Goal: Information Seeking & Learning: Learn about a topic

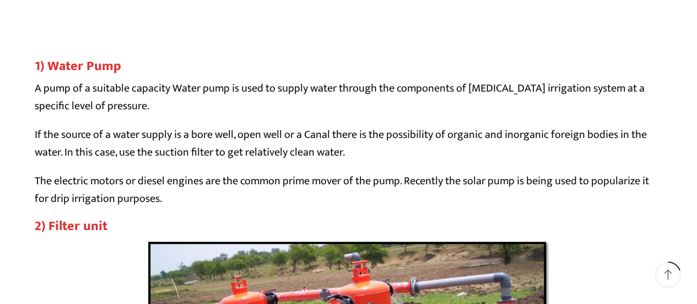
scroll to position [2550, 0]
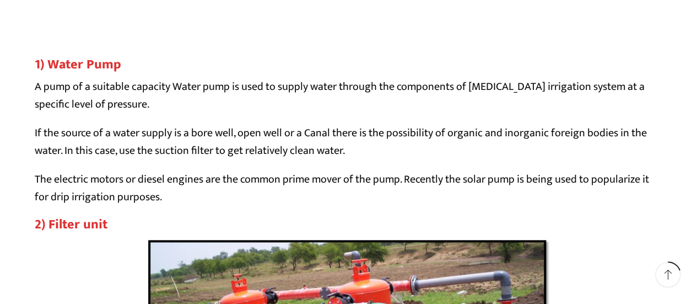
click at [68, 68] on strong "1) Water Pump" at bounding box center [78, 64] width 86 height 22
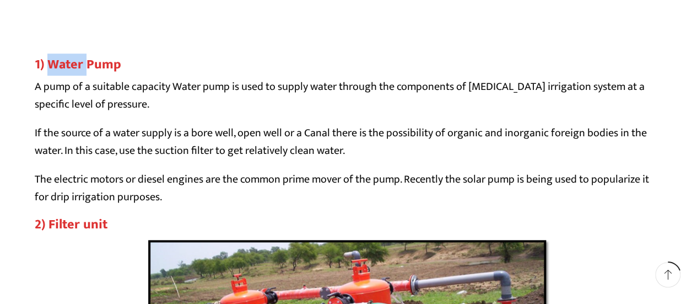
click at [68, 68] on strong "1) Water Pump" at bounding box center [78, 64] width 86 height 22
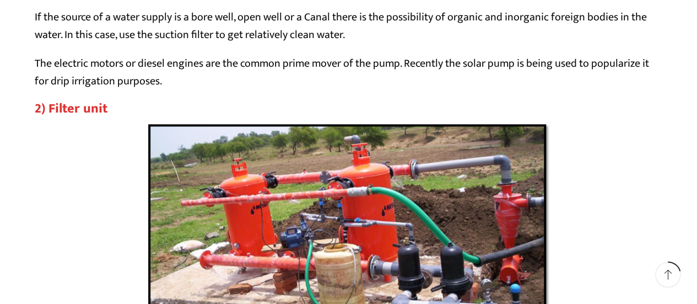
scroll to position [2670, 0]
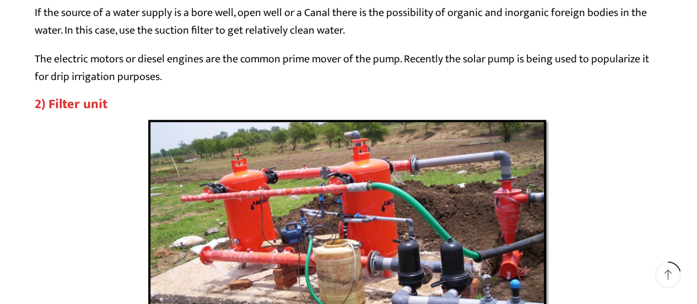
click at [68, 68] on p "The electric motors or diesel engines are the common prime mover of the pump. R…" at bounding box center [349, 67] width 628 height 35
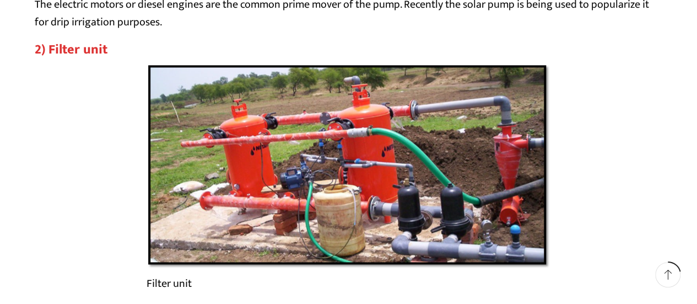
scroll to position [2724, 0]
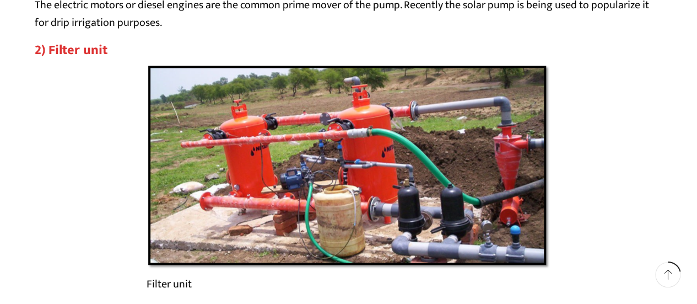
click at [387, 27] on p "The electric motors or diesel engines are the common prime mover of the pump. R…" at bounding box center [349, 13] width 628 height 35
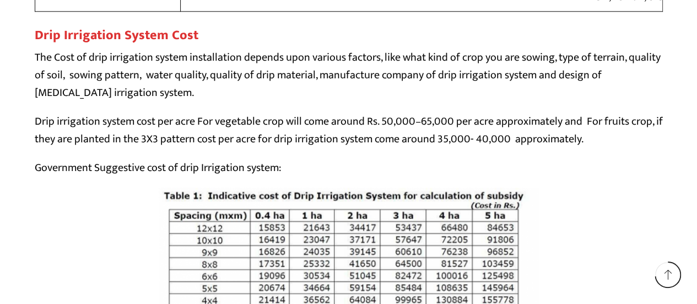
scroll to position [9035, 0]
click at [412, 122] on p "Drip irrigation system cost per acre For vegetable crop will come around Rs. 50…" at bounding box center [349, 130] width 628 height 35
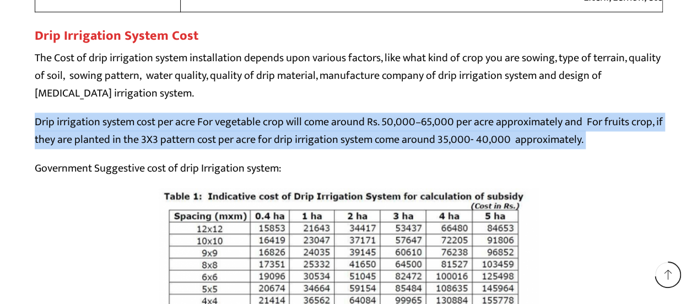
click at [412, 122] on p "Drip irrigation system cost per acre For vegetable crop will come around Rs. 50…" at bounding box center [349, 130] width 628 height 35
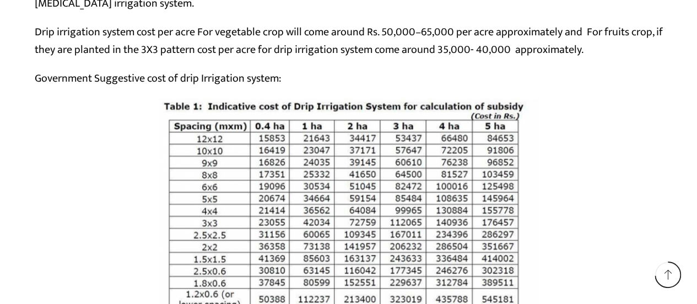
scroll to position [9130, 0]
